Goal: Information Seeking & Learning: Find specific fact

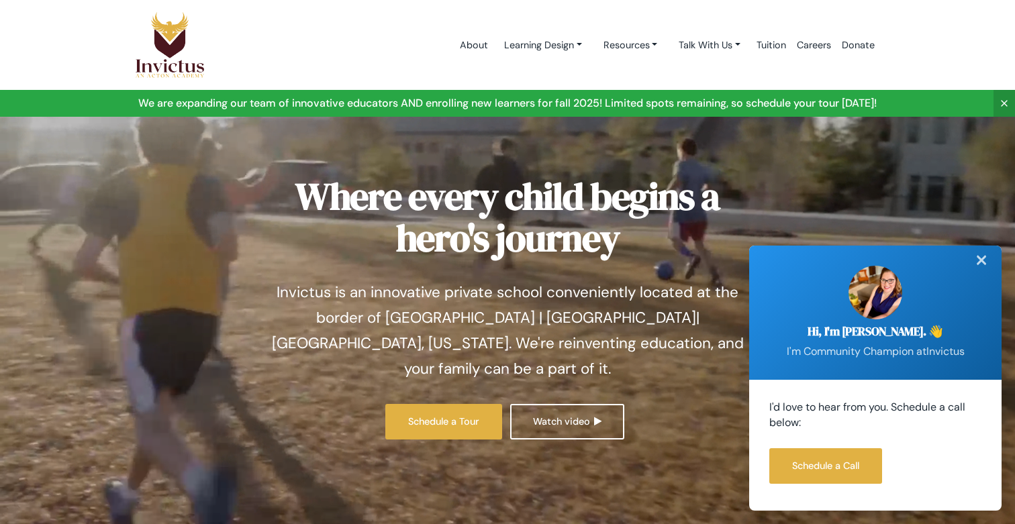
click at [982, 263] on div "✕" at bounding box center [981, 261] width 27 height 30
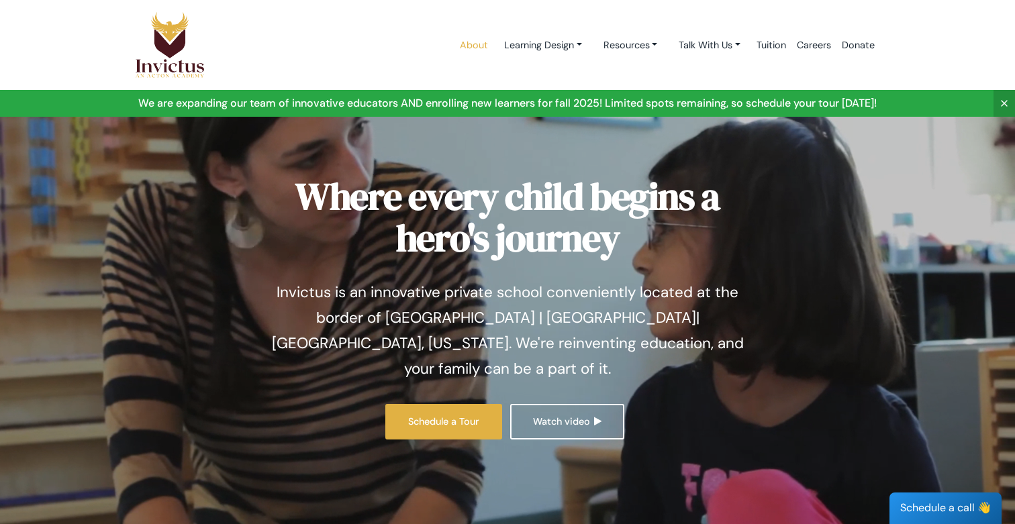
click at [454, 41] on link "About" at bounding box center [473, 45] width 39 height 57
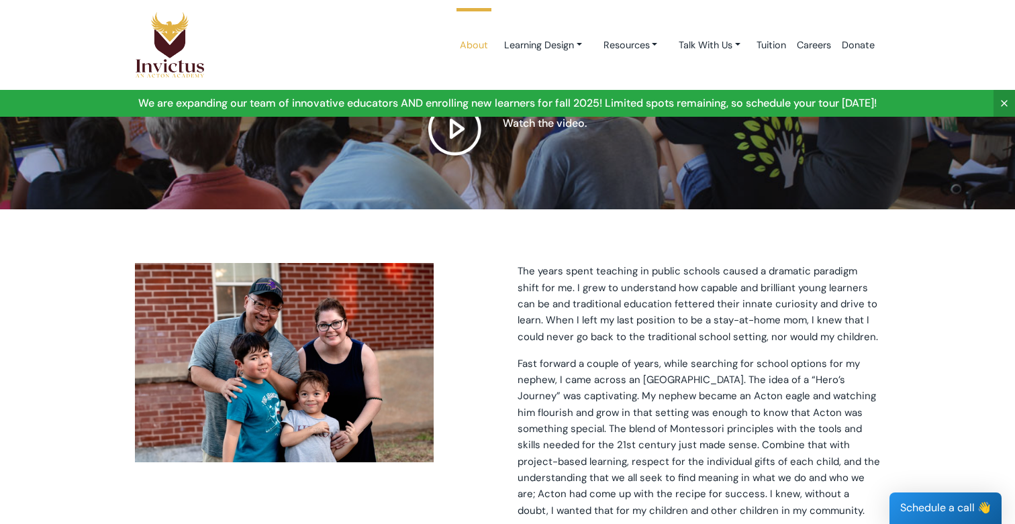
scroll to position [240, 0]
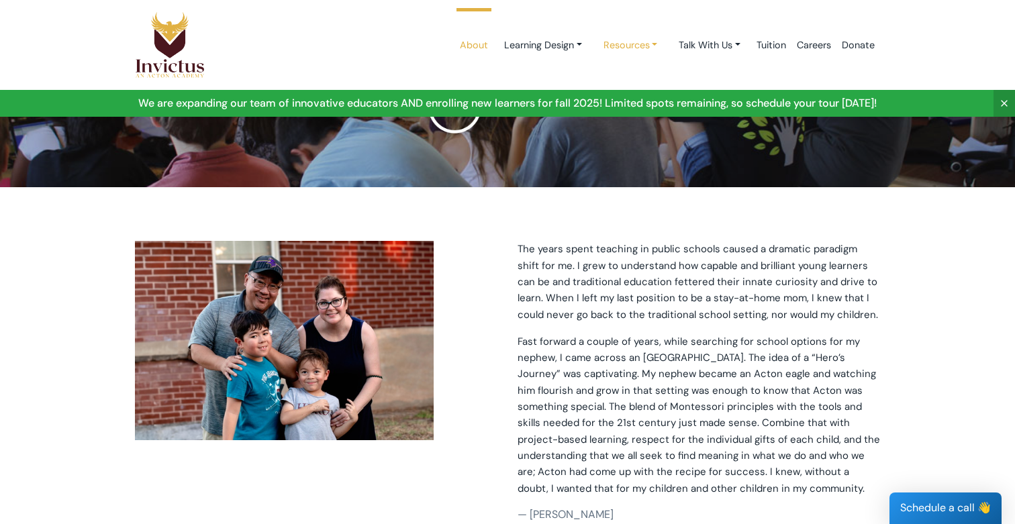
click at [616, 51] on link "Resources" at bounding box center [631, 45] width 76 height 25
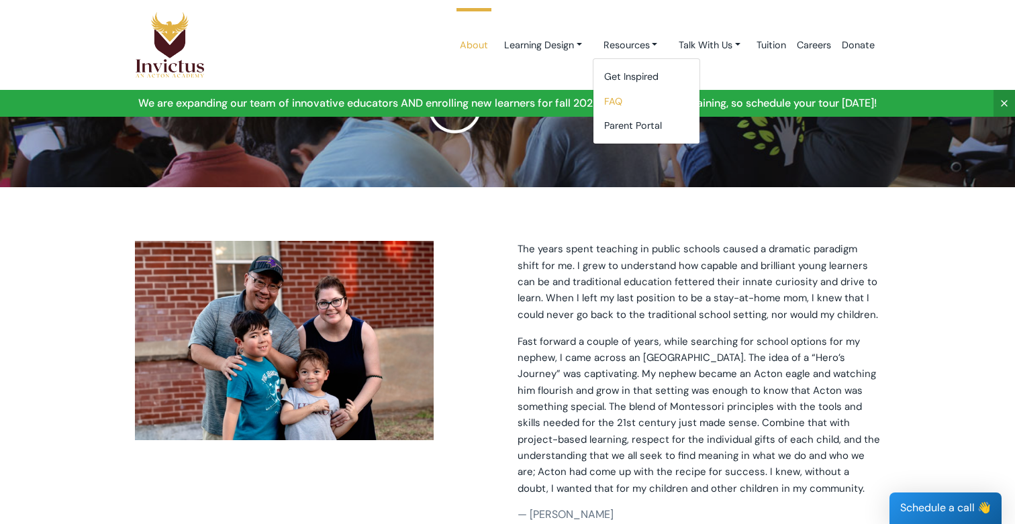
click at [608, 103] on link "FAQ" at bounding box center [646, 101] width 106 height 25
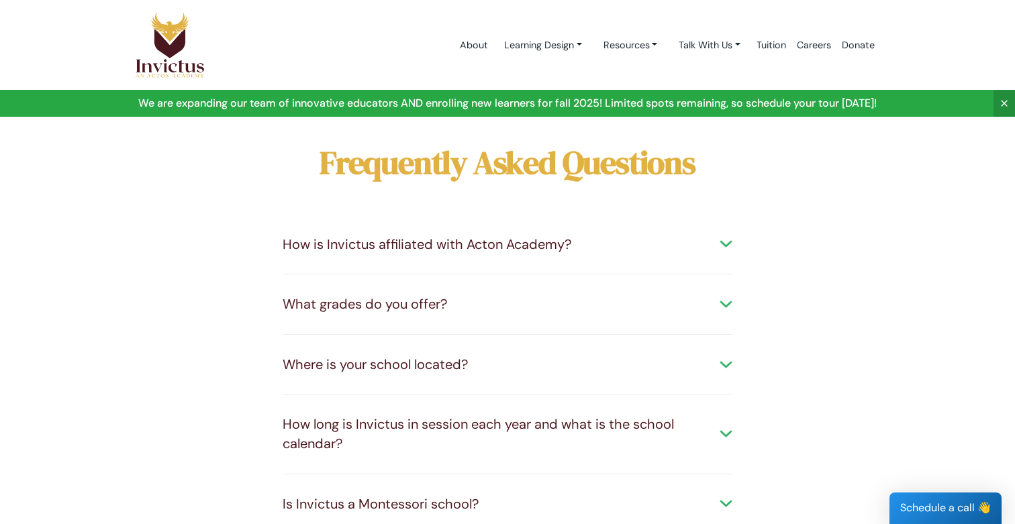
click at [428, 360] on div "Where is your school located?" at bounding box center [508, 364] width 450 height 19
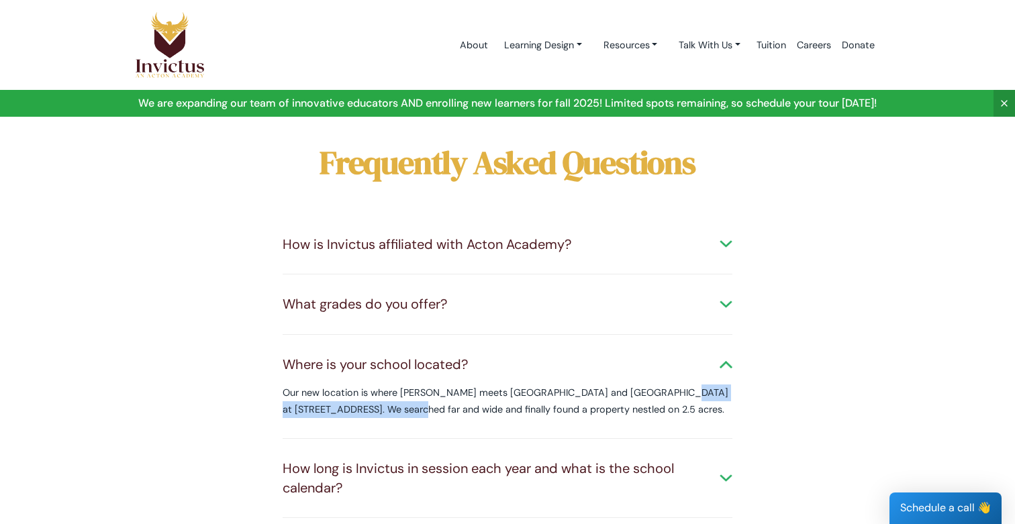
drag, startPoint x: 609, startPoint y: 389, endPoint x: 336, endPoint y: 410, distance: 273.4
click at [336, 410] on p "Our new location is where Leander meets Liberty Hill and Georgetown at 10000 We…" at bounding box center [508, 402] width 450 height 34
copy p "10000 West State Hwy 29, Georgetown"
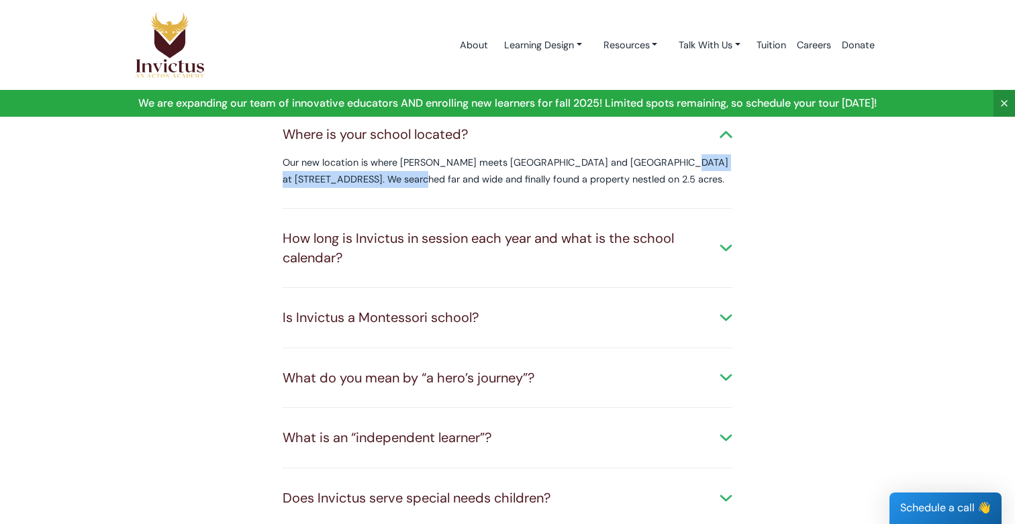
scroll to position [255, 0]
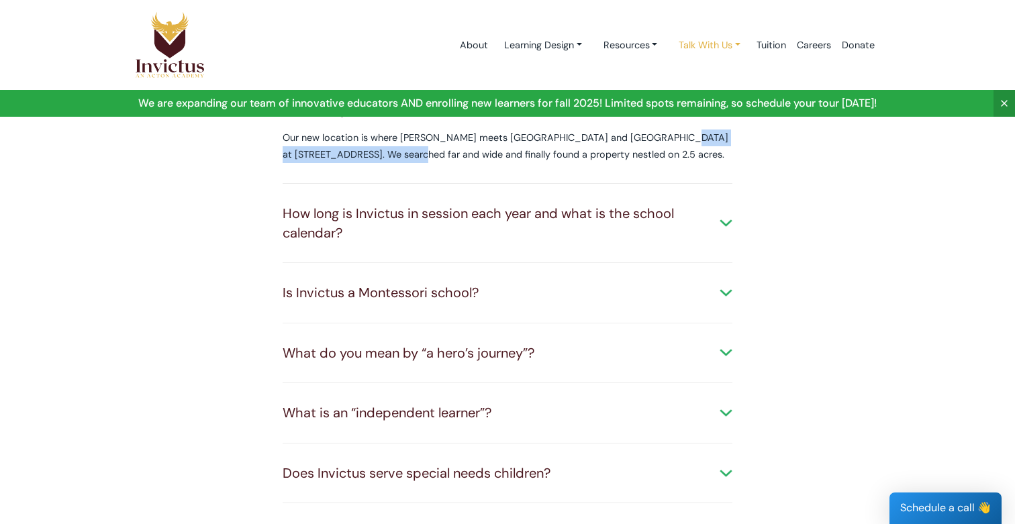
click at [694, 40] on link "Talk With Us" at bounding box center [709, 45] width 83 height 25
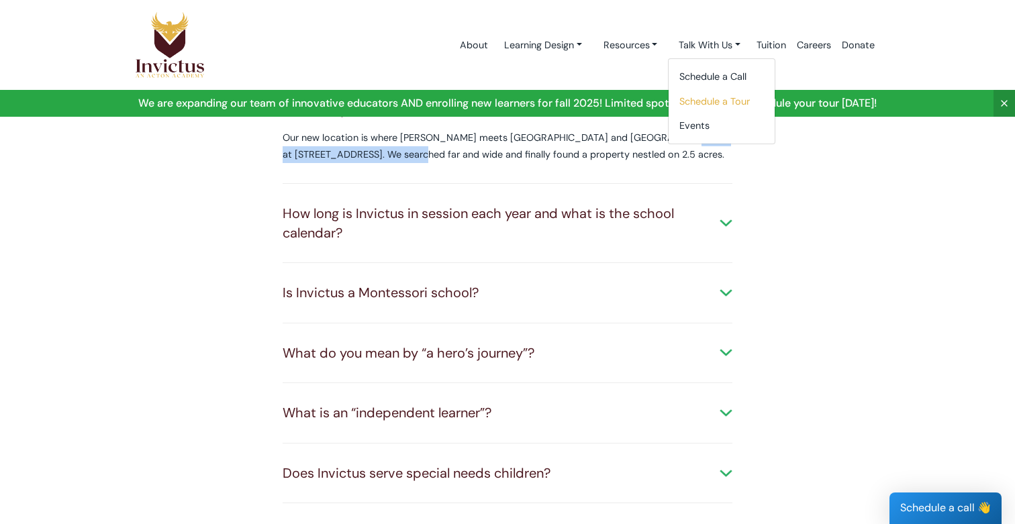
click at [683, 102] on link "Schedule a Tour" at bounding box center [722, 101] width 106 height 25
